Goal: Communication & Community: Answer question/provide support

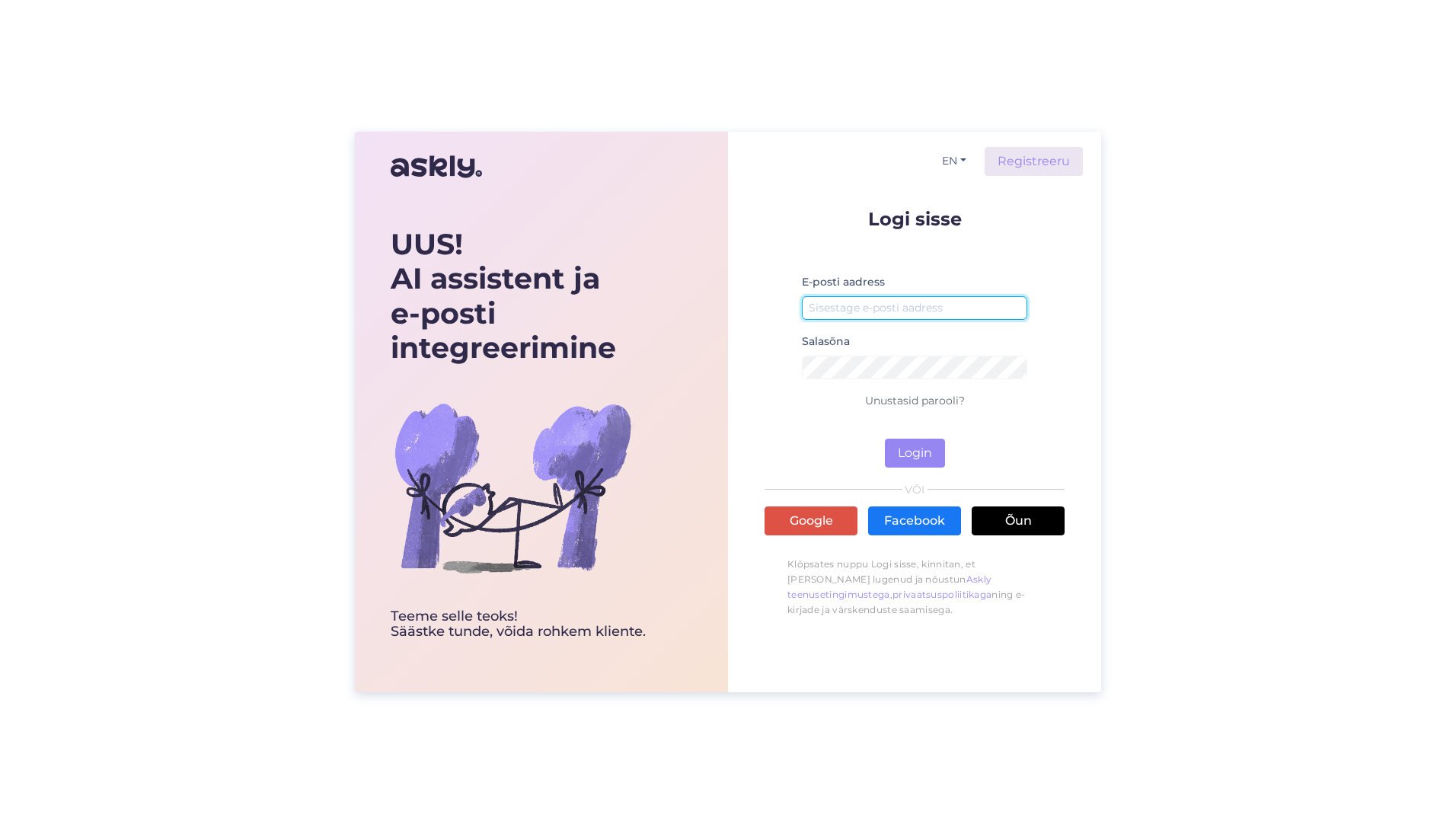
click at [855, 311] on input "email" at bounding box center [914, 308] width 225 height 24
type input "[EMAIL_ADDRESS][DOMAIN_NAME]"
click at [885, 438] on button "Login" at bounding box center [915, 453] width 61 height 29
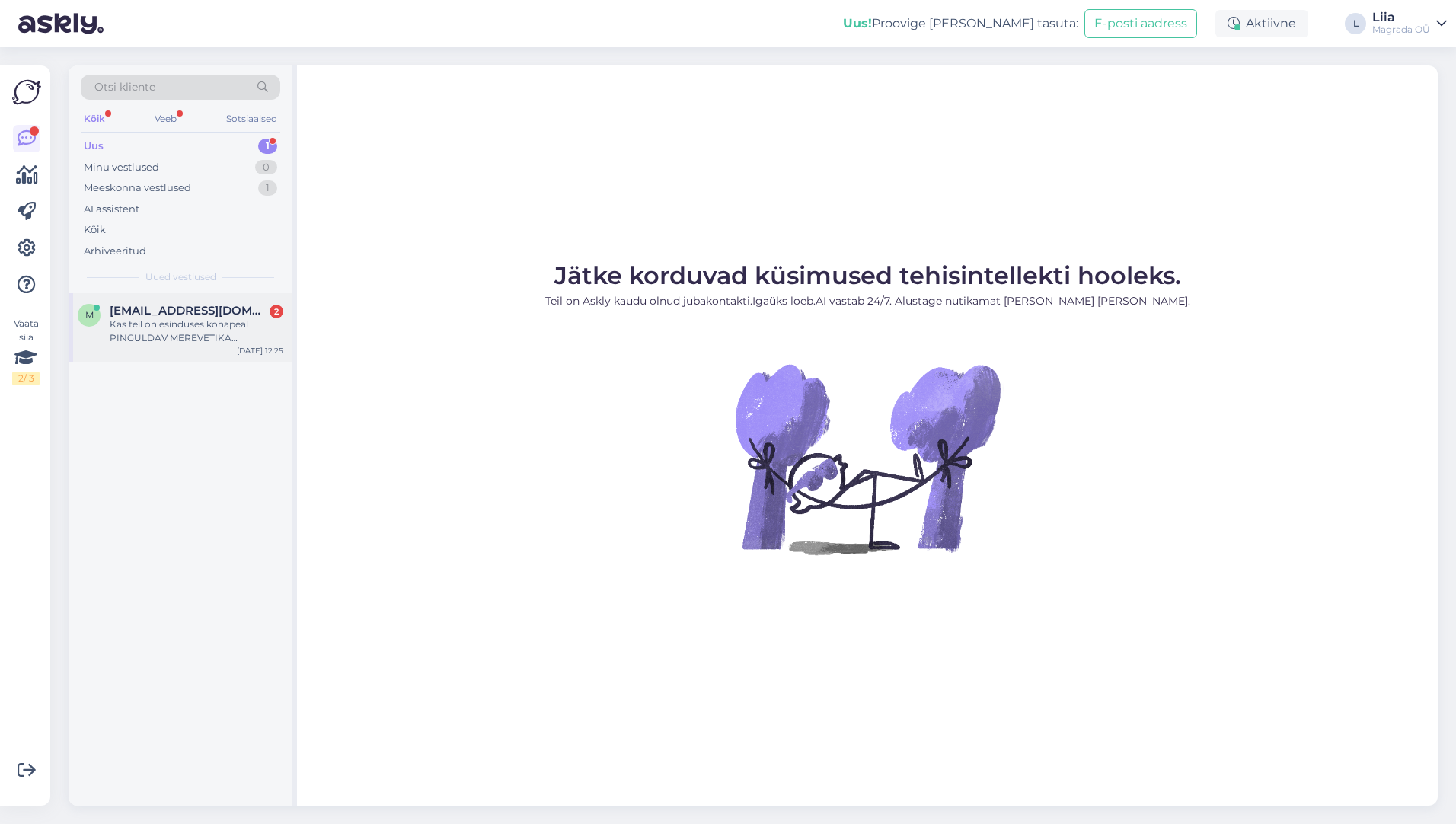
click at [208, 329] on div "Kas teil on esinduses kohapeal PINGULDAV MEREVETIKA KEHAMASK RAVIMUDAGA – [PERS…" at bounding box center [196, 331] width 174 height 28
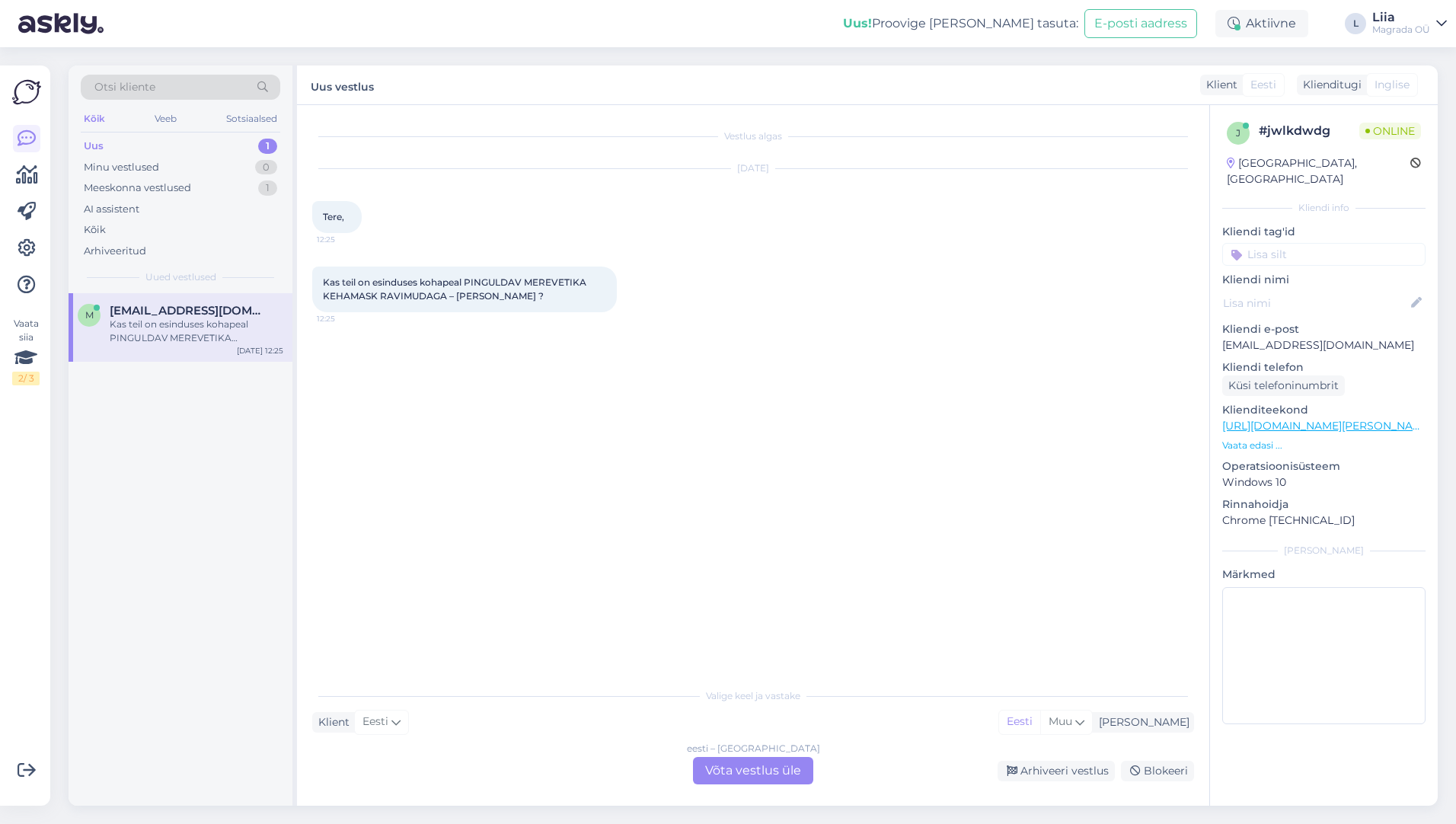
click at [793, 771] on font "Võta vestlus üle" at bounding box center [753, 770] width 96 height 15
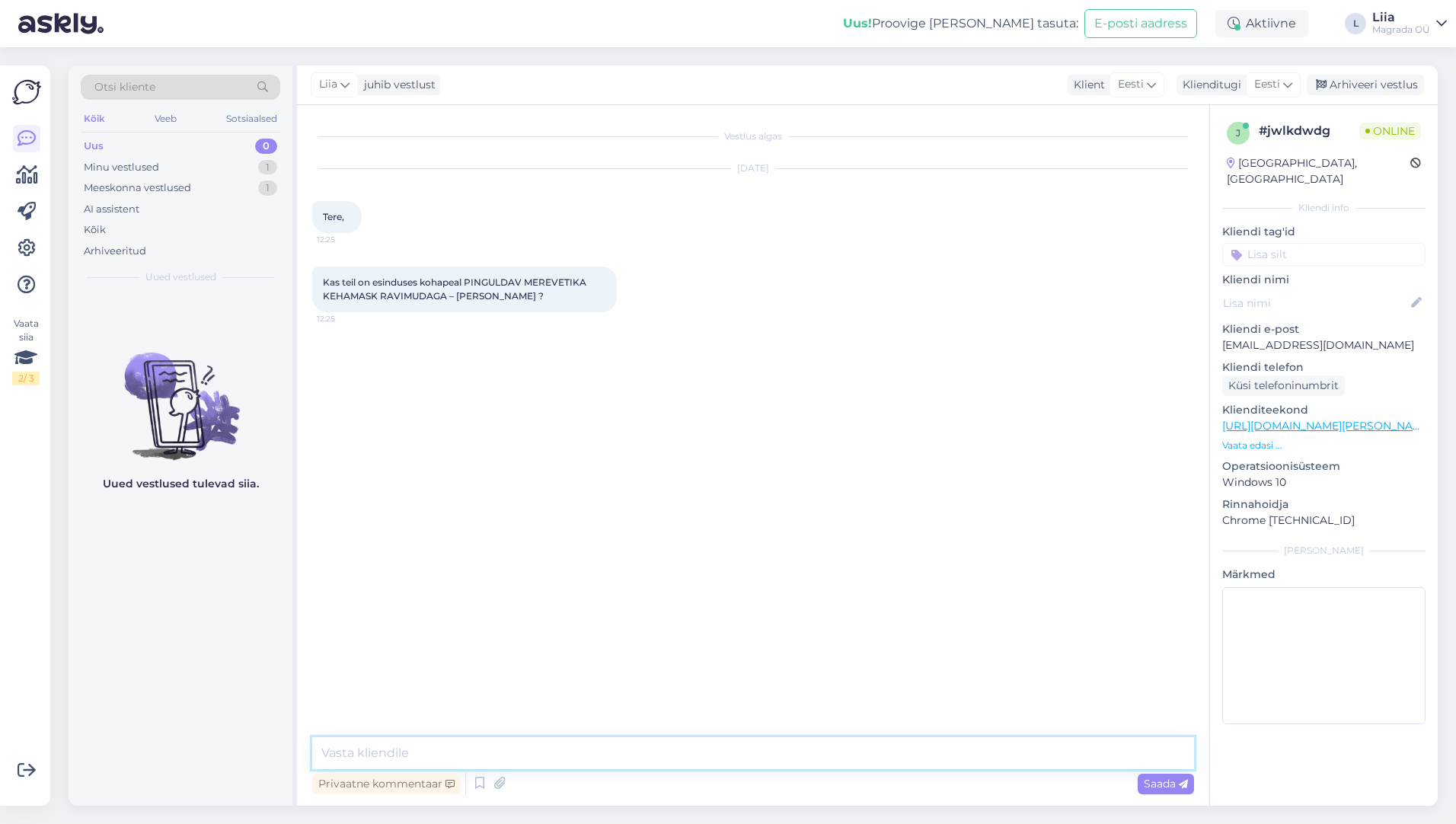
click at [432, 751] on textarea at bounding box center [753, 753] width 882 height 32
type textarea "Tere, Kohapeal Savi tänava poes on Merevetika kehamask 30% soodustusega"
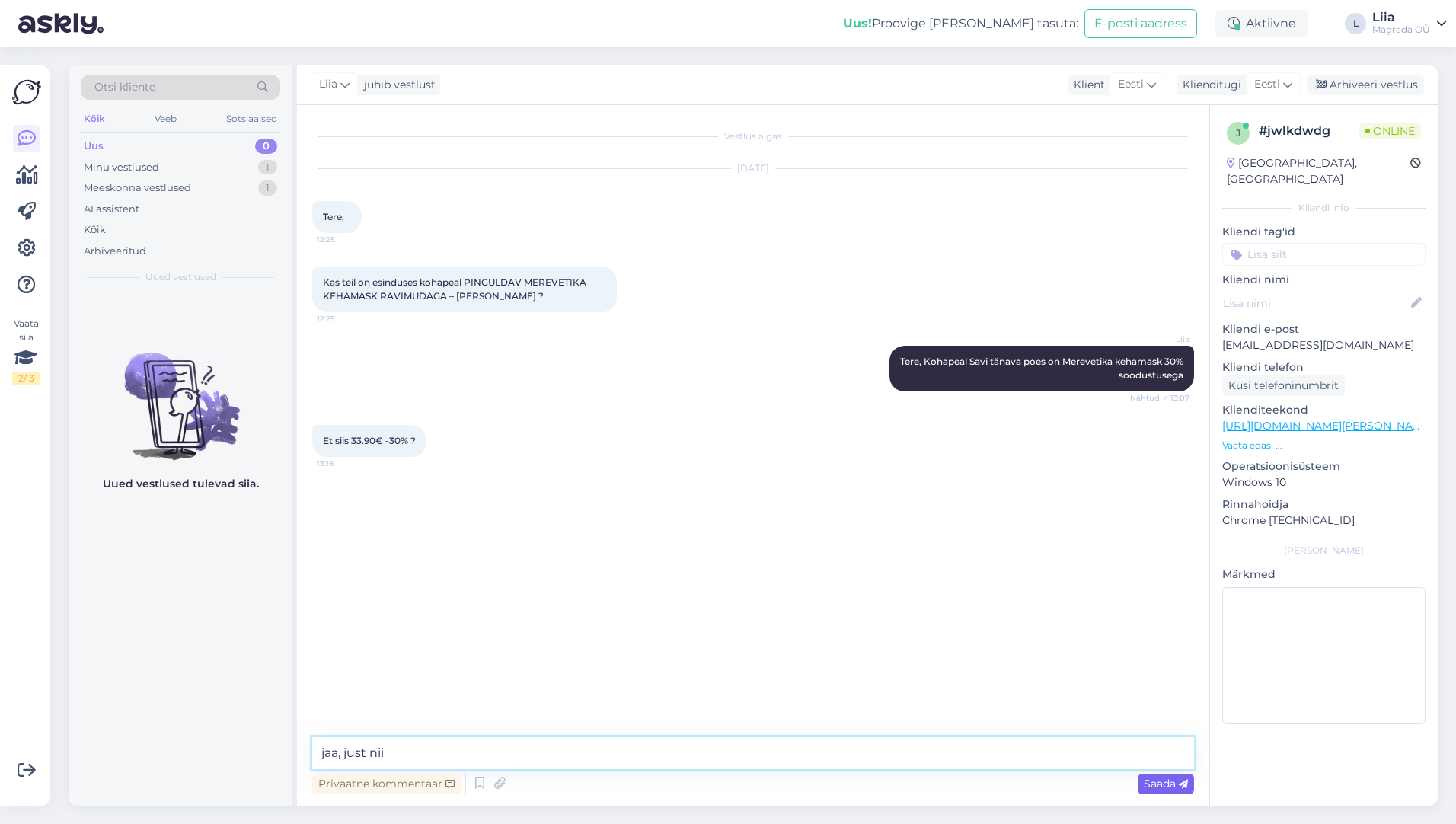
type textarea "jaa, just nii"
click at [1163, 781] on font "Saada" at bounding box center [1160, 784] width 32 height 14
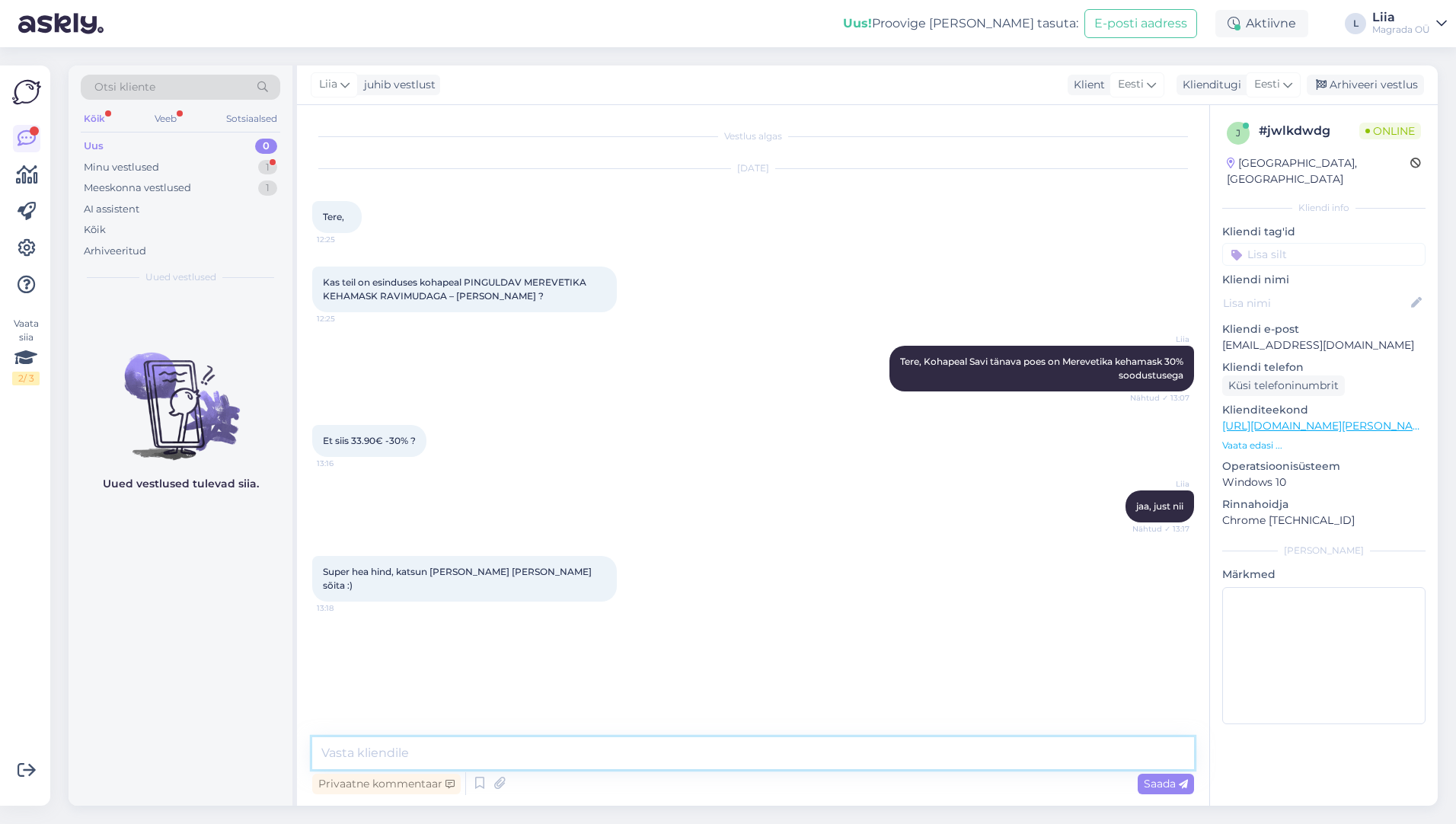
click at [487, 749] on textarea at bounding box center [753, 753] width 882 height 32
type textarea "supper ! Olete oodatud :)"
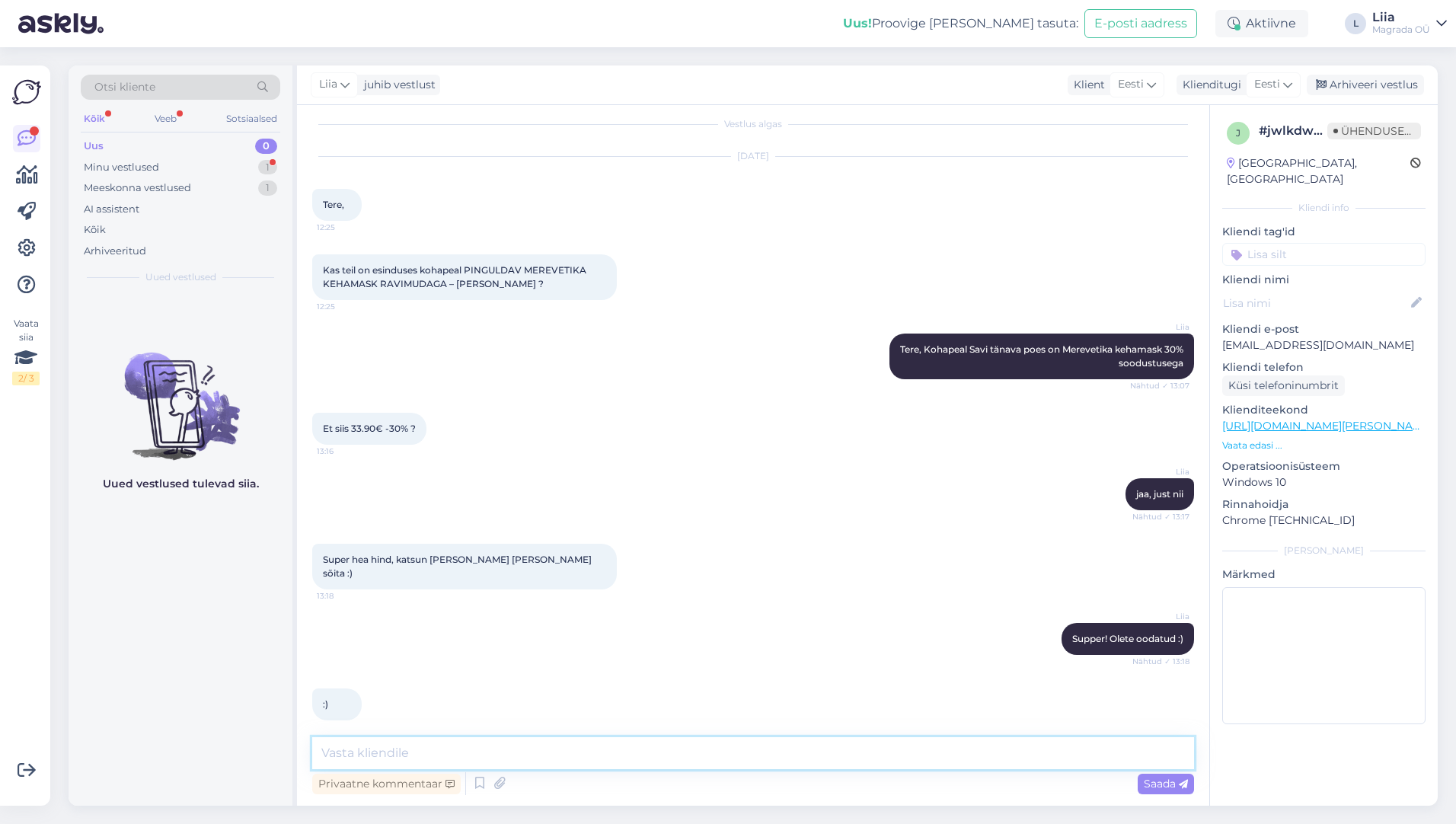
click at [487, 754] on textarea at bounding box center [753, 753] width 882 height 32
click at [479, 707] on div ":) 13:18" at bounding box center [753, 704] width 882 height 65
click at [189, 170] on div "Minu vestlused 1" at bounding box center [180, 168] width 199 height 21
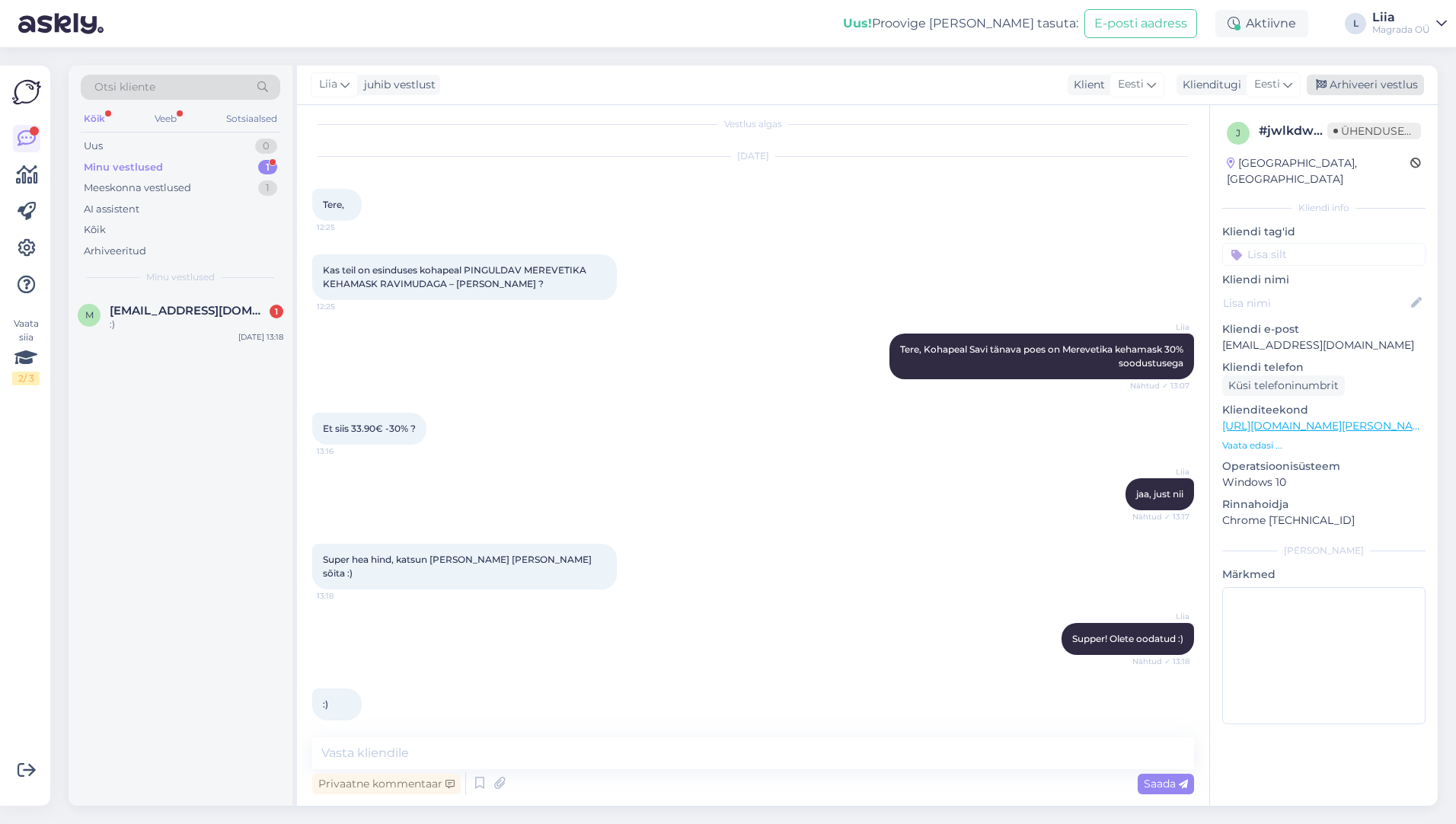
click at [1362, 84] on font "Arhiveeri vestlus" at bounding box center [1373, 84] width 88 height 14
